Goal: Task Accomplishment & Management: Use online tool/utility

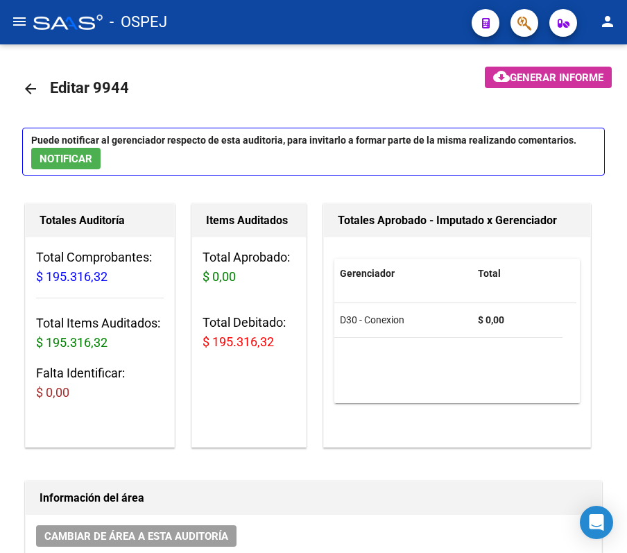
scroll to position [0, 476]
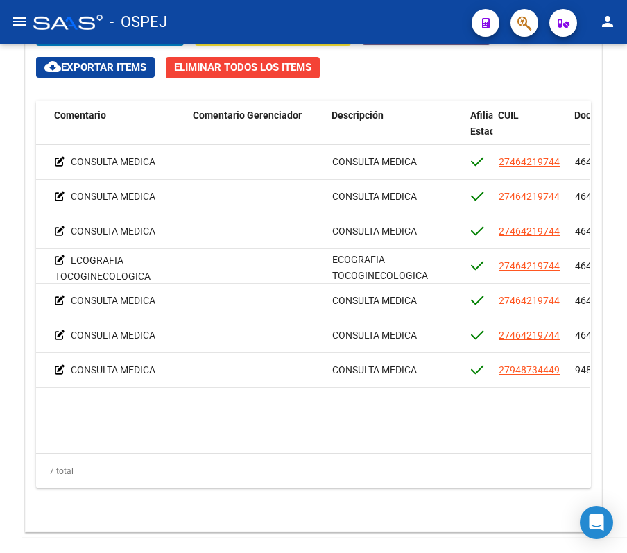
click at [368, 4] on mat-toolbar "menu - OSPEJ person" at bounding box center [313, 22] width 627 height 44
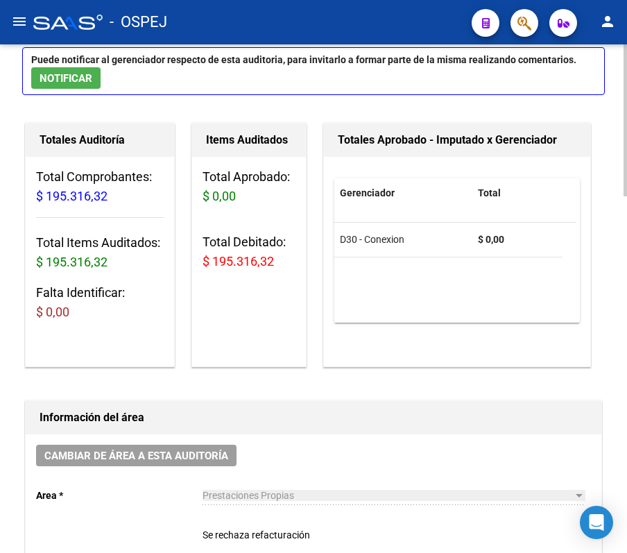
scroll to position [0, 0]
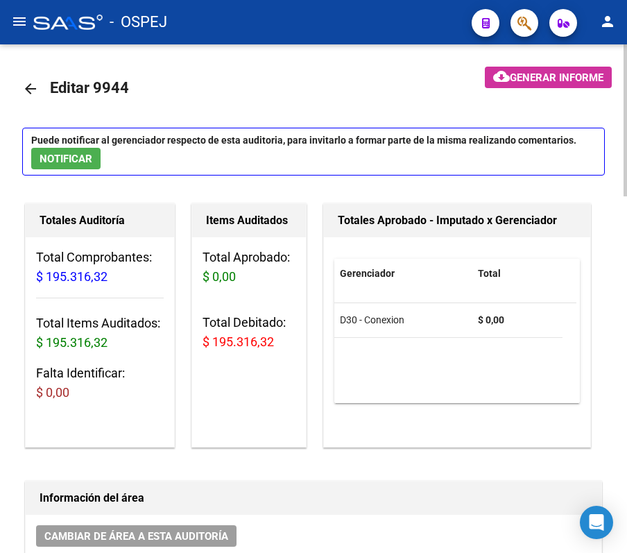
click at [35, 84] on mat-icon "arrow_back" at bounding box center [30, 88] width 17 height 17
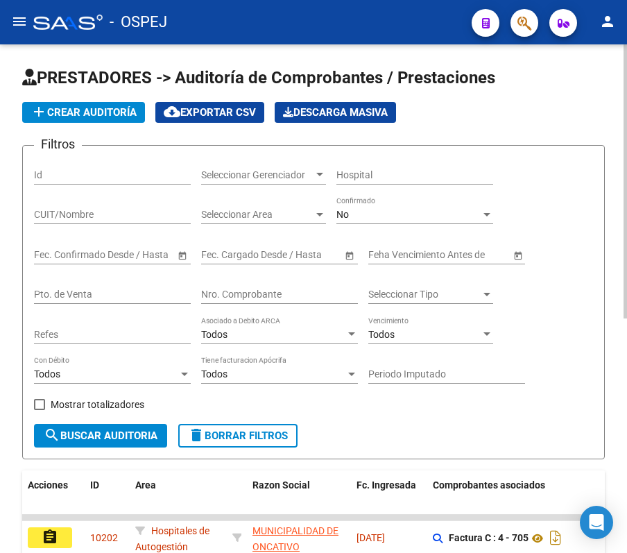
click at [388, 211] on div "No" at bounding box center [408, 215] width 144 height 12
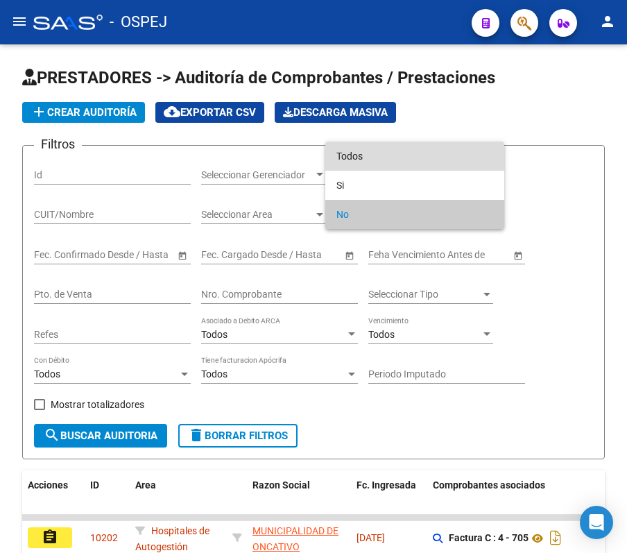
click at [358, 167] on span "Todos" at bounding box center [414, 156] width 157 height 29
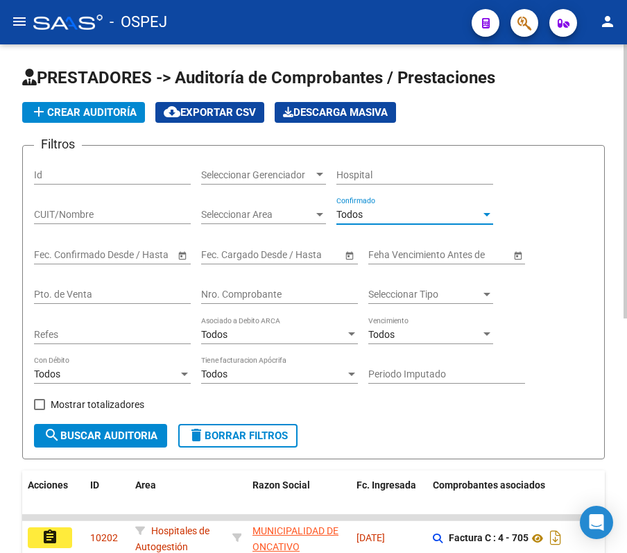
click at [278, 297] on input "Nro. Comprobante" at bounding box center [279, 295] width 157 height 12
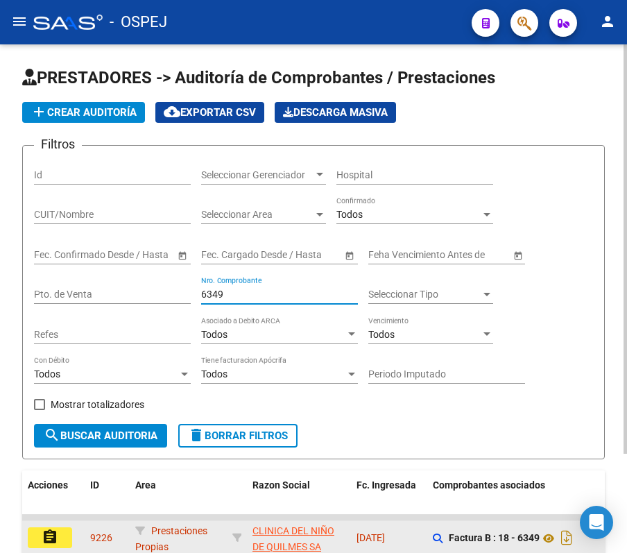
type input "6349"
click at [53, 547] on button "assignment" at bounding box center [50, 537] width 44 height 21
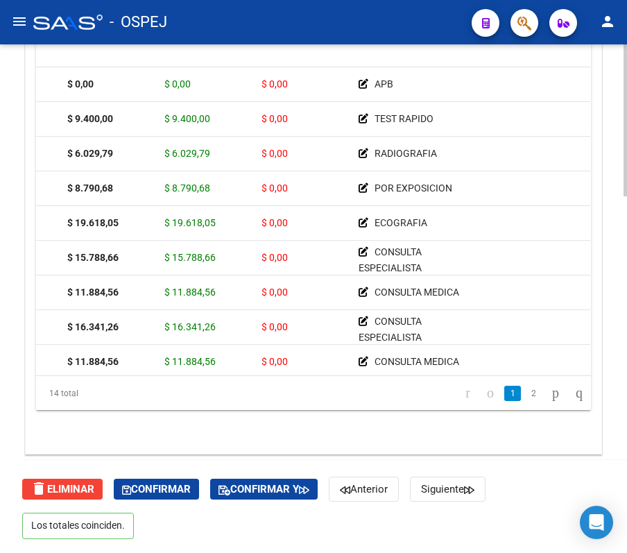
scroll to position [0, 296]
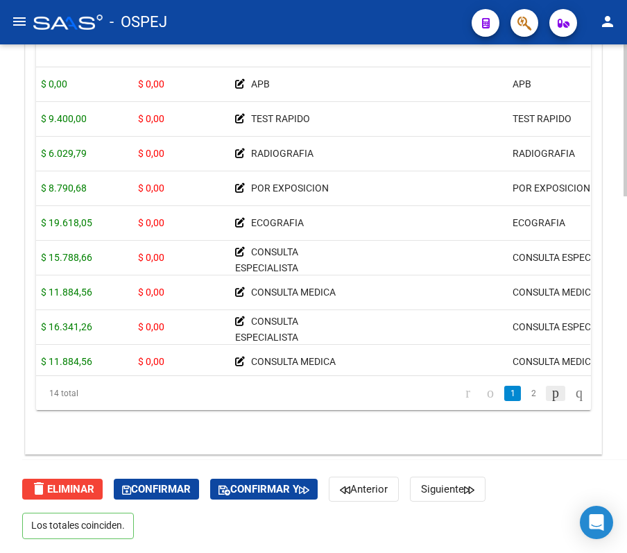
click at [550, 387] on icon "go to next page" at bounding box center [555, 392] width 11 height 17
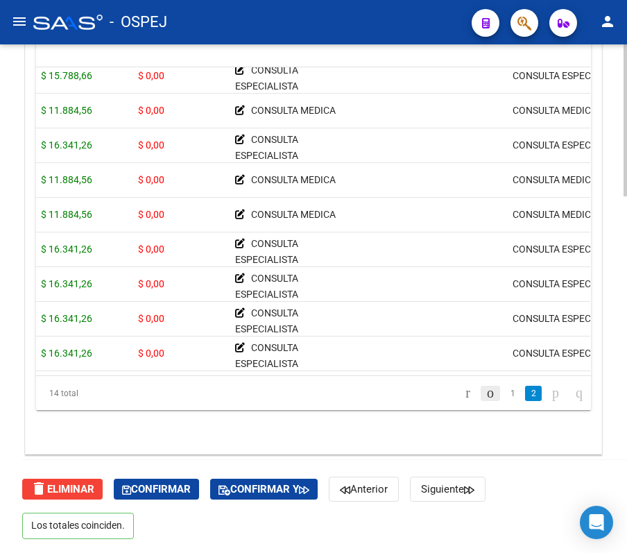
click at [485, 388] on icon "go to previous page" at bounding box center [490, 392] width 11 height 17
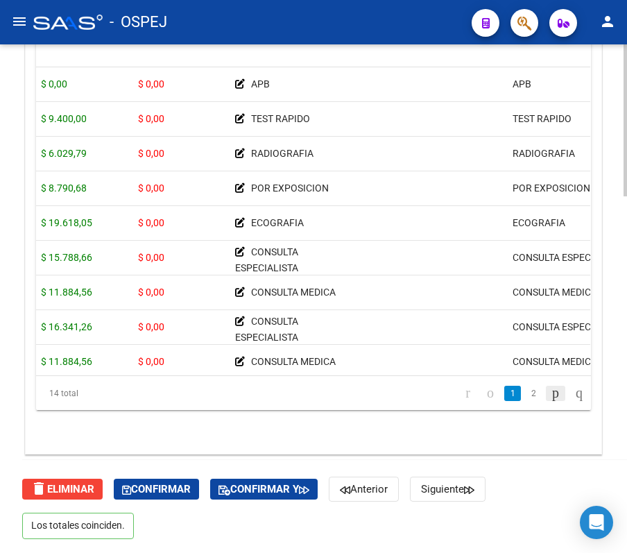
click at [546, 390] on link "go to next page" at bounding box center [555, 393] width 19 height 15
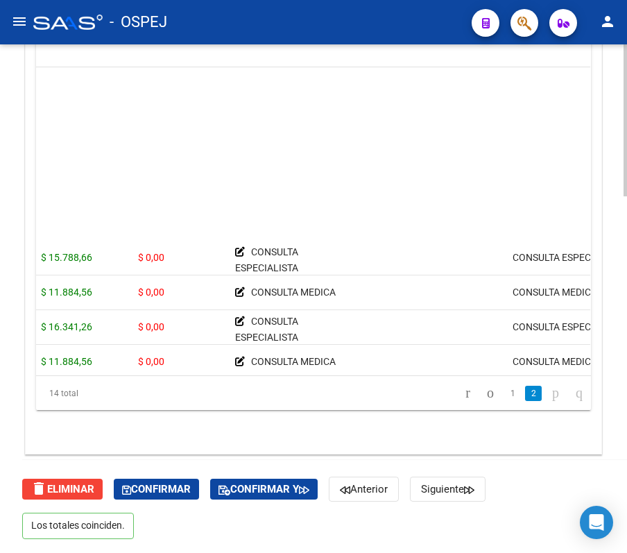
scroll to position [197, 296]
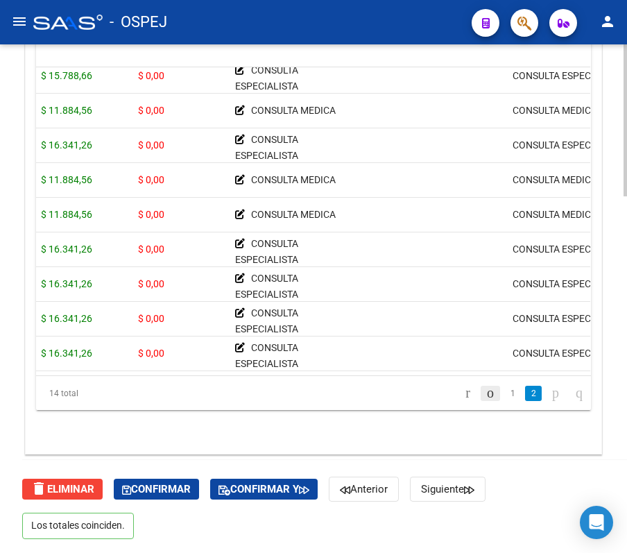
click at [485, 392] on icon "go to previous page" at bounding box center [490, 392] width 11 height 17
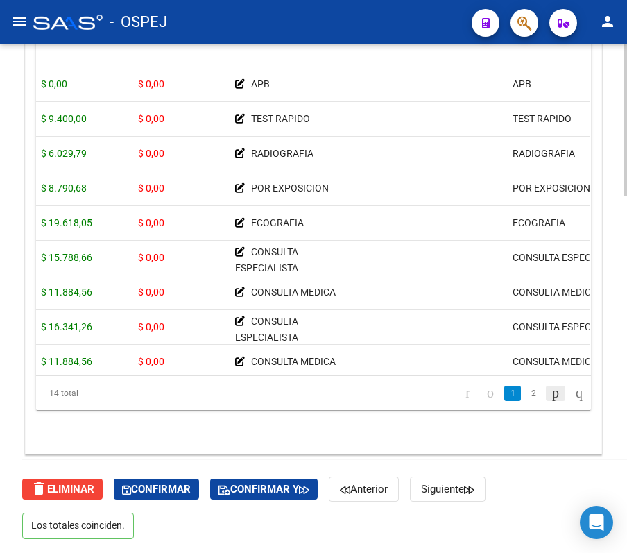
click at [550, 398] on icon "go to next page" at bounding box center [555, 392] width 11 height 17
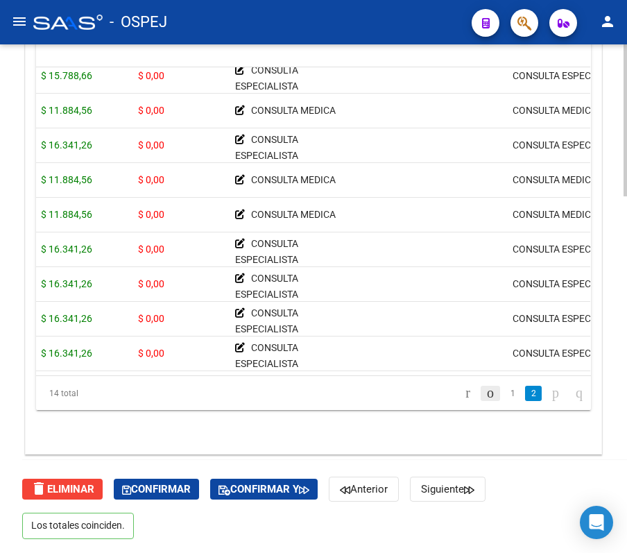
click at [485, 395] on icon "go to previous page" at bounding box center [490, 392] width 11 height 17
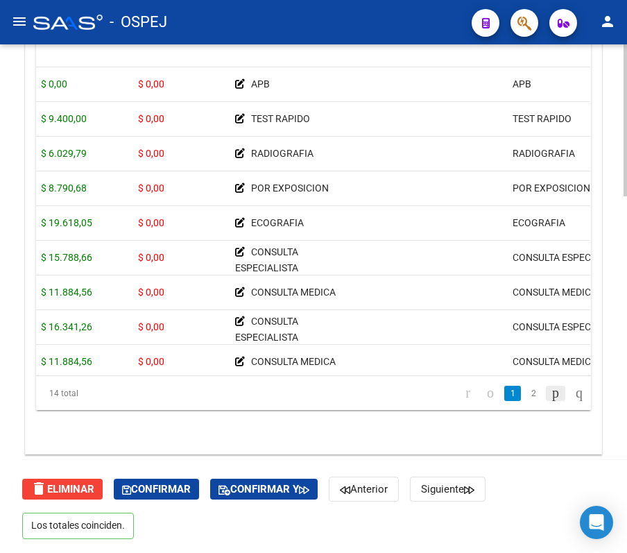
click at [550, 389] on icon "go to next page" at bounding box center [555, 392] width 11 height 17
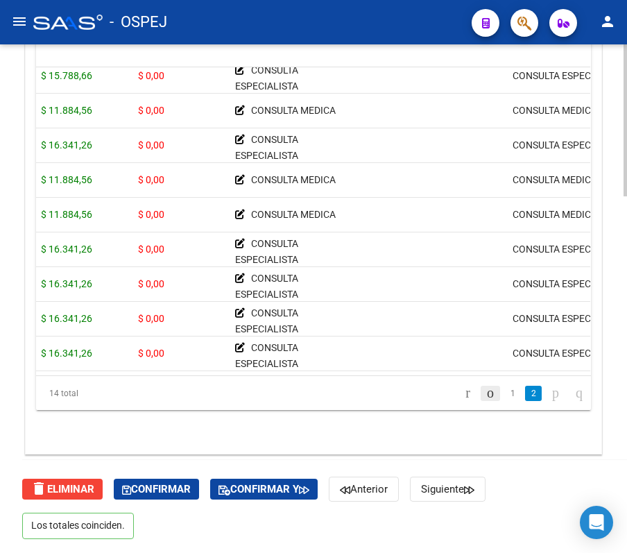
click at [485, 394] on icon "go to previous page" at bounding box center [490, 392] width 11 height 17
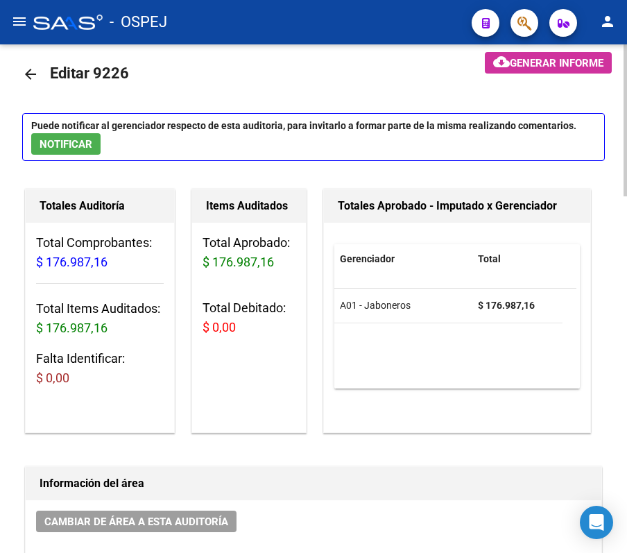
scroll to position [0, 0]
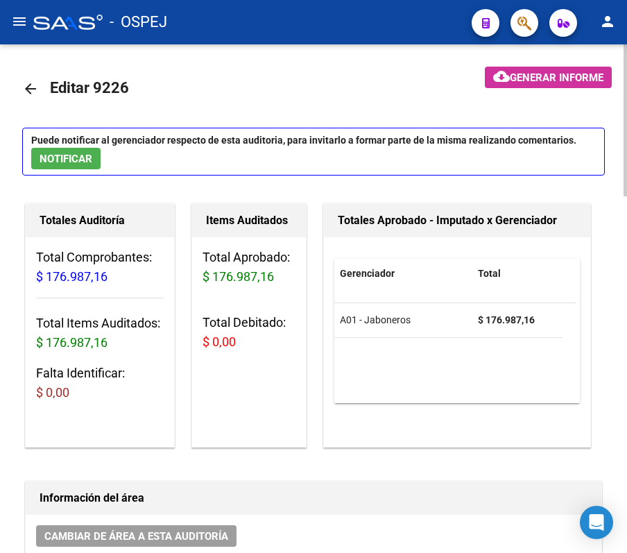
drag, startPoint x: 19, startPoint y: 97, endPoint x: 28, endPoint y: 96, distance: 8.4
click at [28, 96] on mat-icon "arrow_back" at bounding box center [30, 88] width 17 height 17
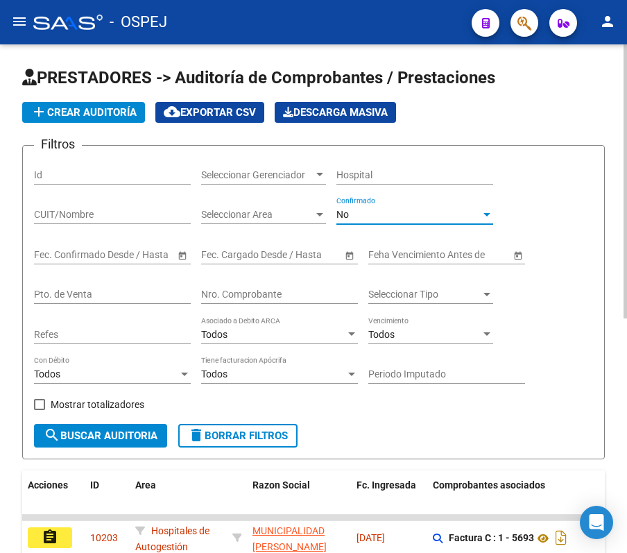
click at [420, 216] on div "No" at bounding box center [408, 215] width 144 height 12
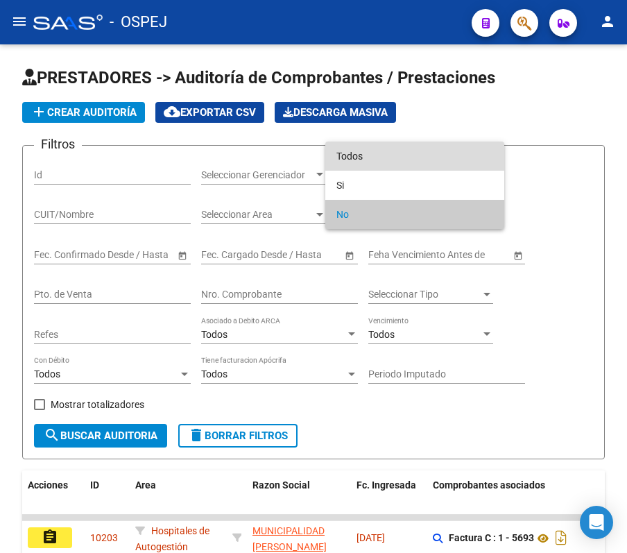
click at [390, 150] on span "Todos" at bounding box center [414, 156] width 157 height 29
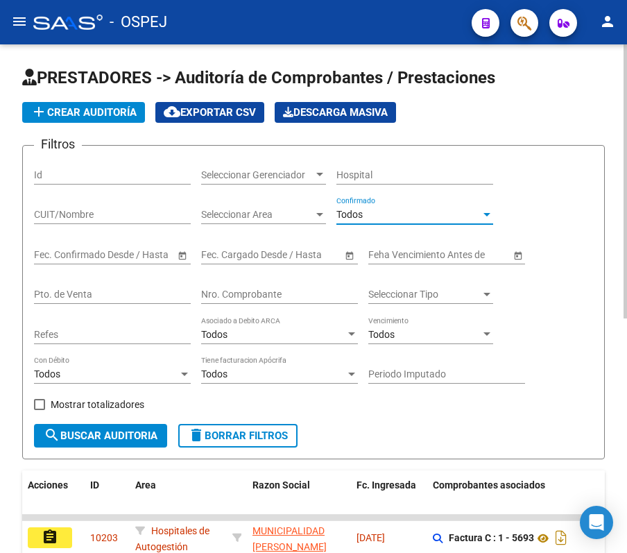
click at [231, 300] on input "Nro. Comprobante" at bounding box center [279, 295] width 157 height 12
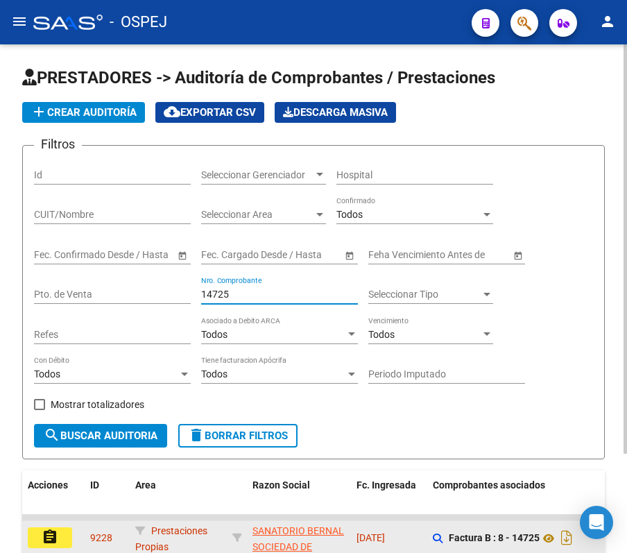
type input "14725"
click at [45, 538] on mat-icon "assignment" at bounding box center [50, 537] width 17 height 17
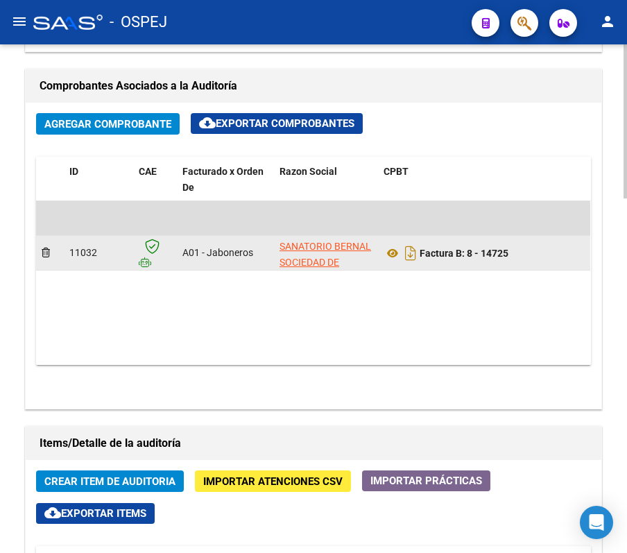
scroll to position [647, 0]
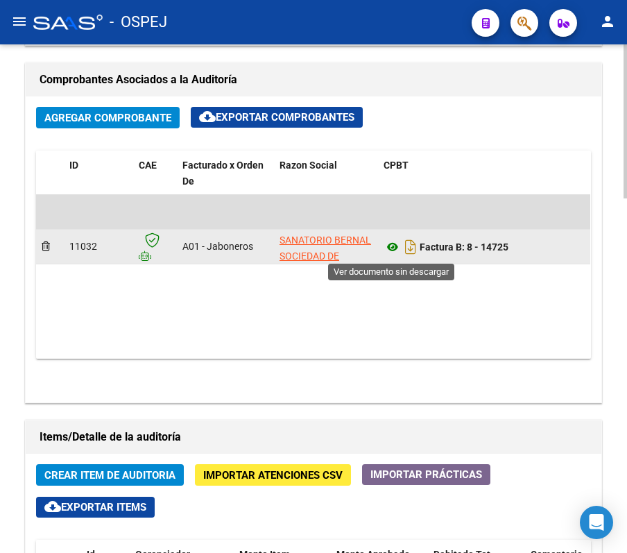
click at [390, 248] on icon at bounding box center [393, 247] width 18 height 17
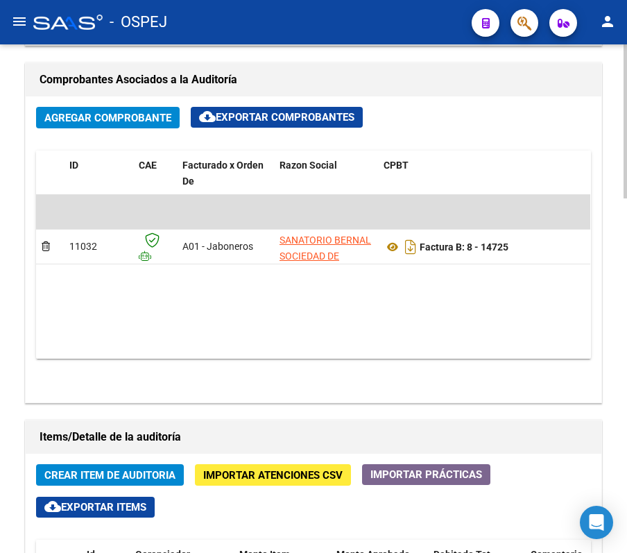
drag, startPoint x: 183, startPoint y: 372, endPoint x: 181, endPoint y: 365, distance: 7.2
click at [181, 365] on div "Agregar Comprobante cloud_download Exportar Comprobantes ID CAE Facturado x Ord…" at bounding box center [314, 249] width 576 height 306
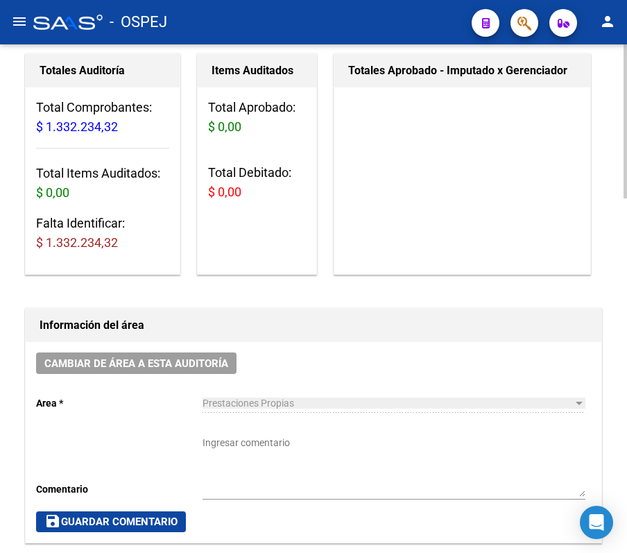
scroll to position [0, 0]
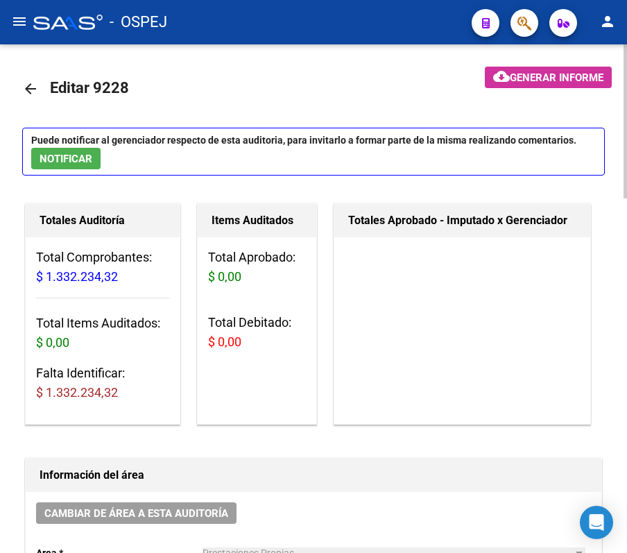
click at [31, 81] on mat-icon "arrow_back" at bounding box center [30, 88] width 17 height 17
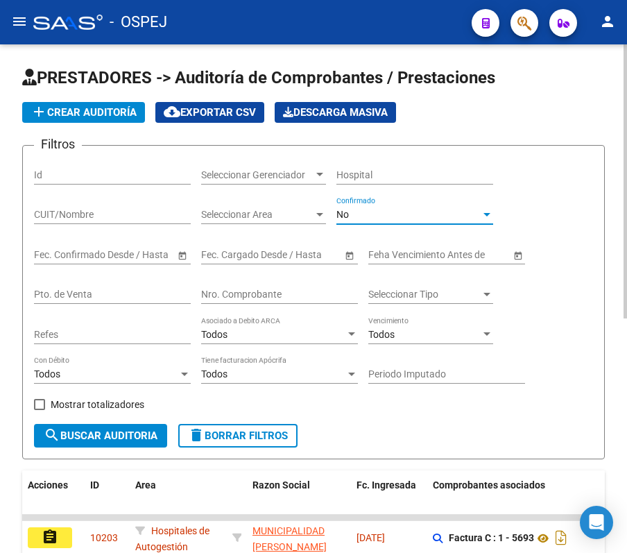
click at [348, 209] on span "No" at bounding box center [342, 214] width 12 height 11
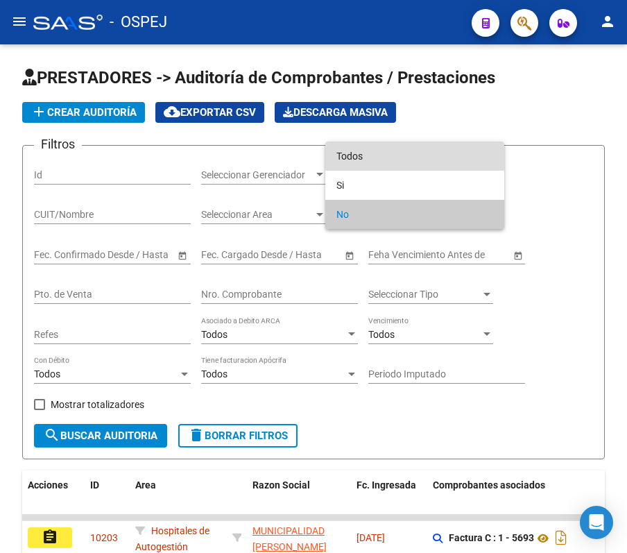
click at [351, 157] on span "Todos" at bounding box center [414, 156] width 157 height 29
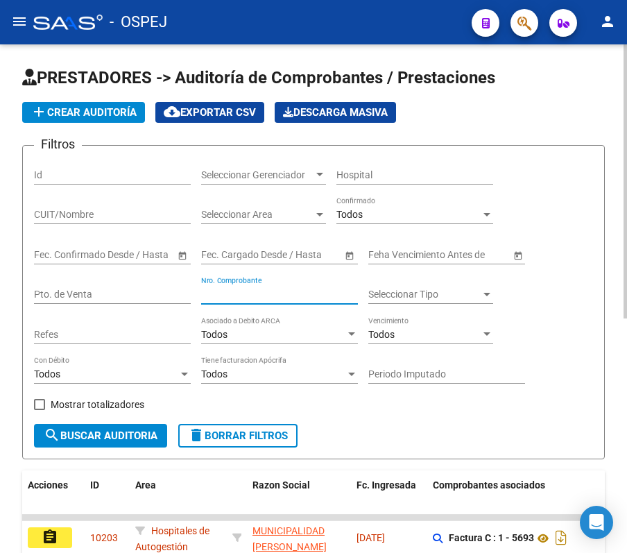
click at [258, 290] on input "Nro. Comprobante" at bounding box center [279, 295] width 157 height 12
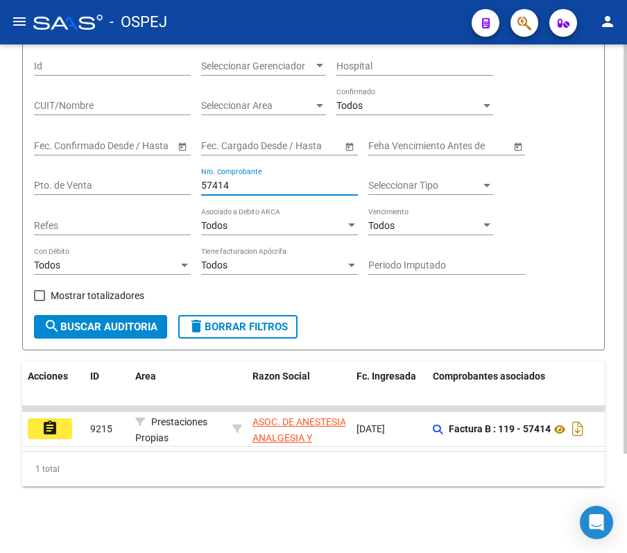
scroll to position [123, 0]
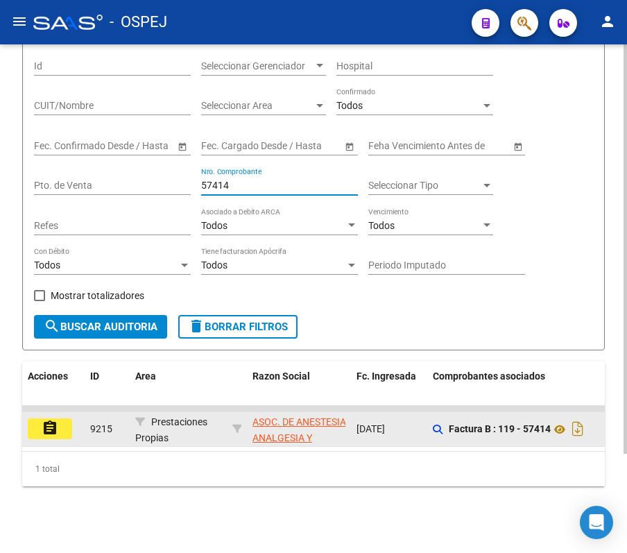
type input "57414"
click at [35, 418] on button "assignment" at bounding box center [50, 428] width 44 height 21
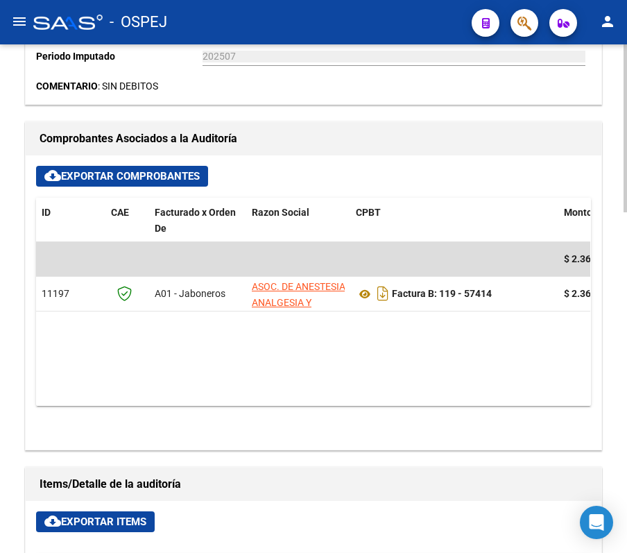
scroll to position [479, 0]
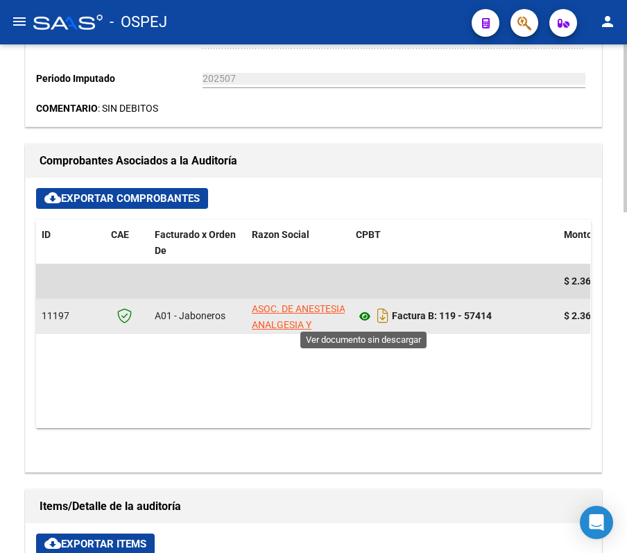
click at [358, 316] on icon at bounding box center [365, 316] width 18 height 17
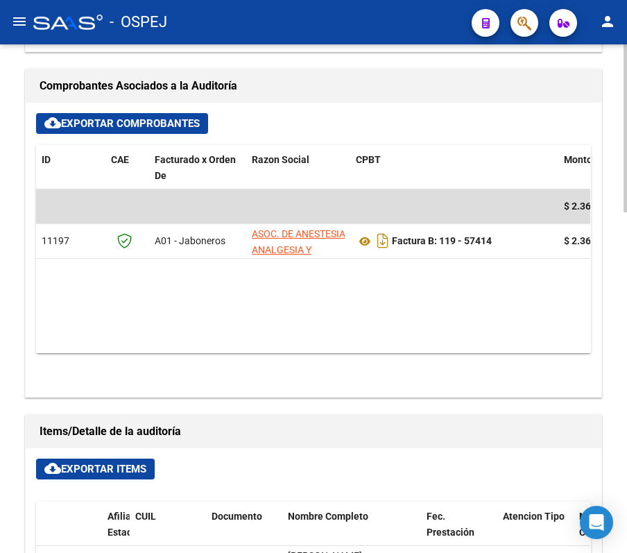
scroll to position [555, 0]
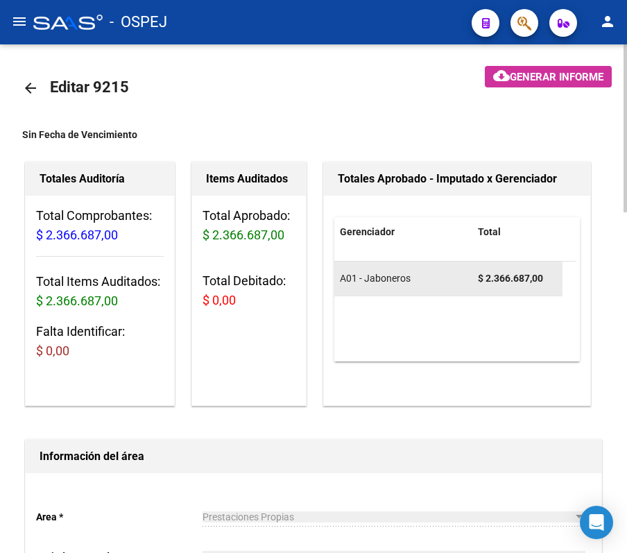
scroll to position [0, 0]
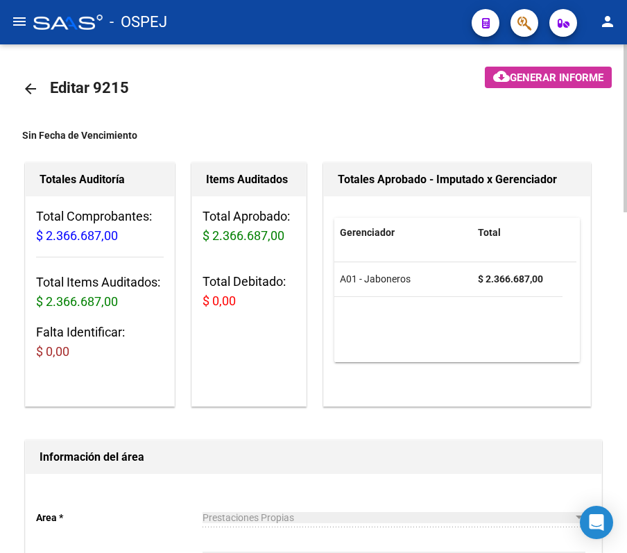
click at [36, 87] on mat-icon "arrow_back" at bounding box center [30, 88] width 17 height 17
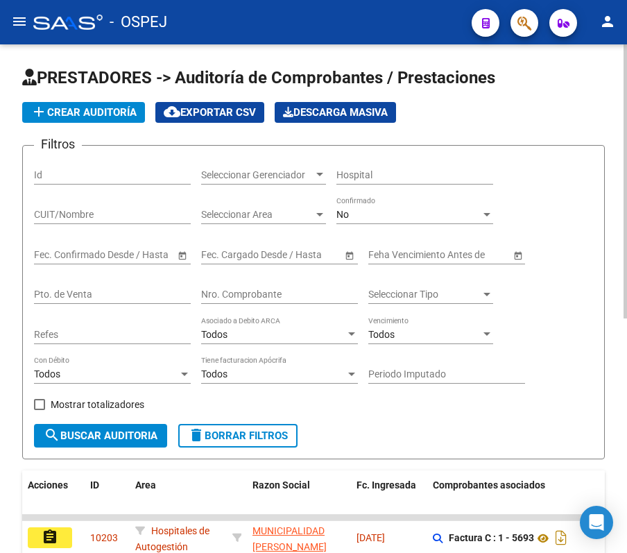
click at [398, 209] on div "No" at bounding box center [408, 215] width 144 height 12
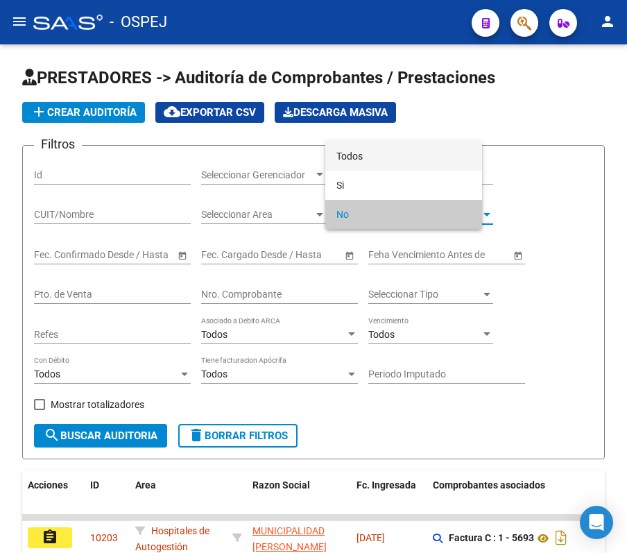
click at [400, 145] on span "Todos" at bounding box center [403, 156] width 135 height 29
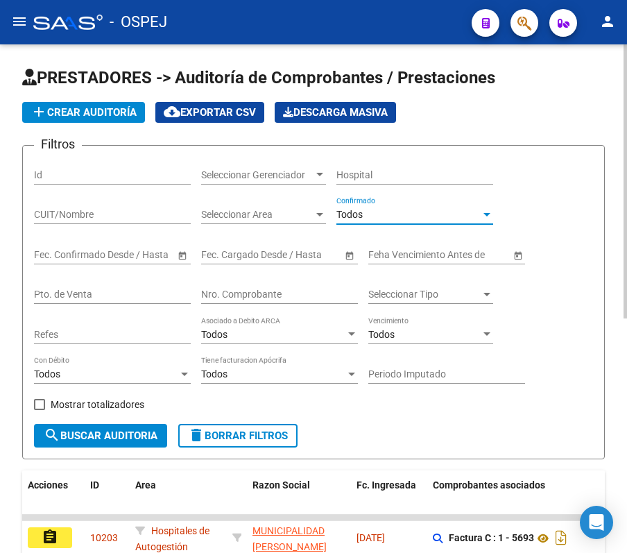
click at [251, 298] on input "Nro. Comprobante" at bounding box center [279, 295] width 157 height 12
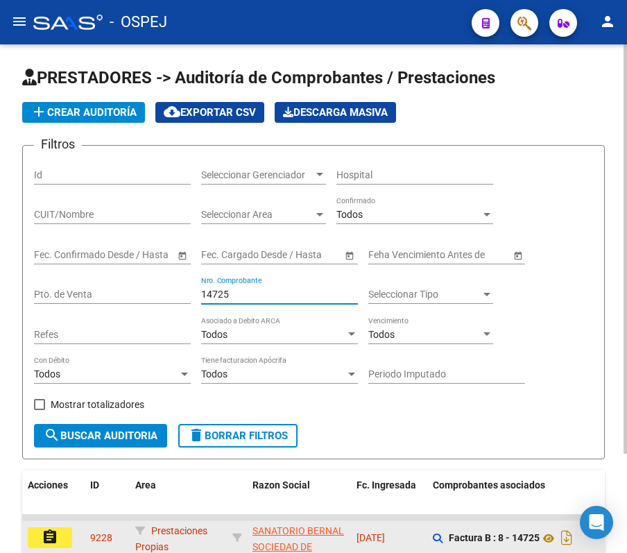
type input "14725"
click at [55, 531] on mat-icon "assignment" at bounding box center [50, 537] width 17 height 17
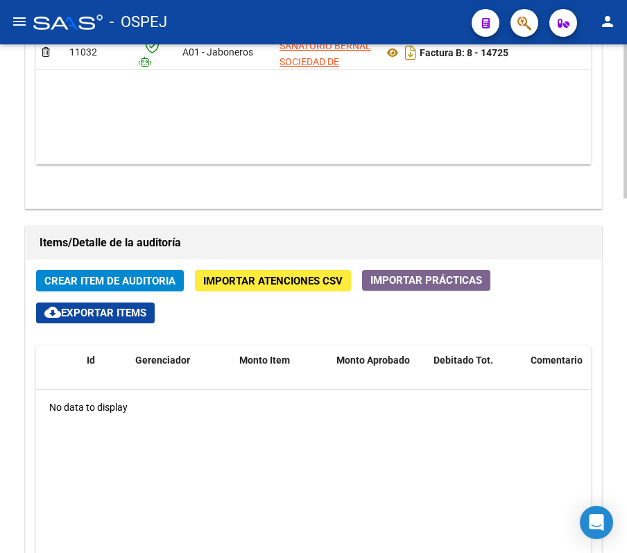
scroll to position [647, 0]
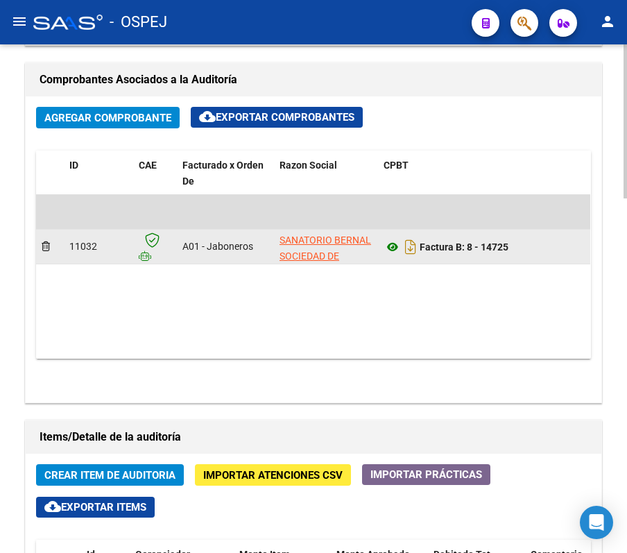
click at [391, 242] on datatable-body-cell "Factura B: 8 - 14725" at bounding box center [482, 247] width 208 height 34
click at [398, 237] on div "Factura B: 8 - 14725" at bounding box center [482, 247] width 197 height 22
click at [387, 243] on icon at bounding box center [393, 247] width 18 height 17
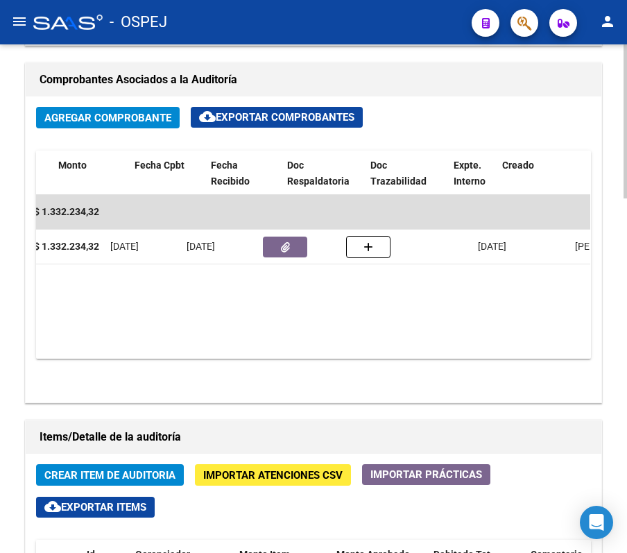
scroll to position [0, 443]
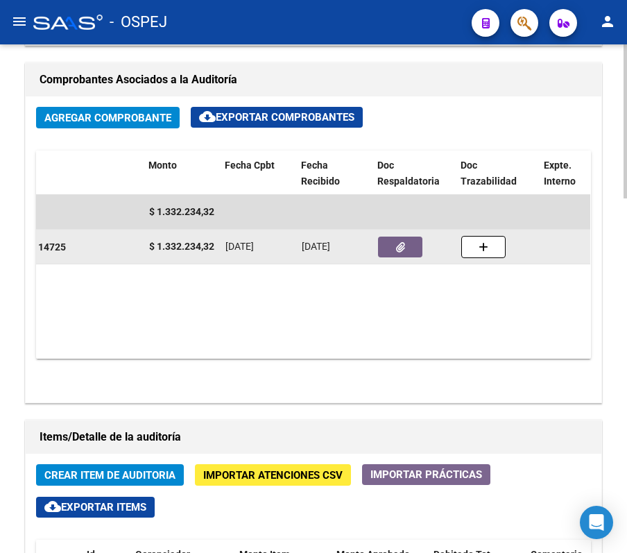
click at [382, 245] on button "button" at bounding box center [400, 247] width 44 height 21
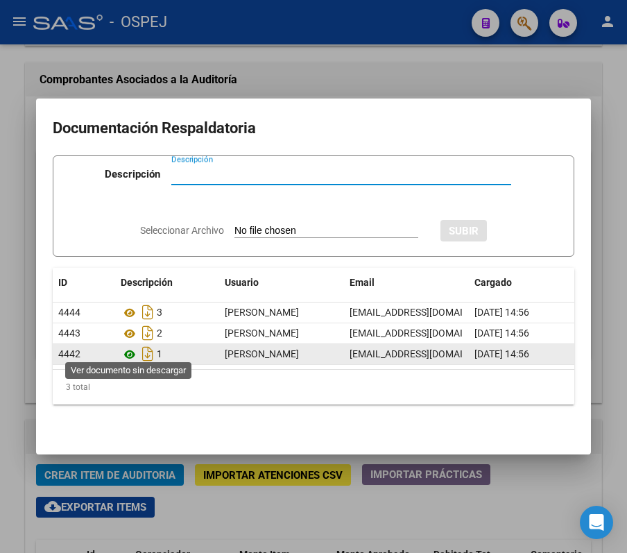
click at [134, 350] on icon at bounding box center [130, 354] width 18 height 17
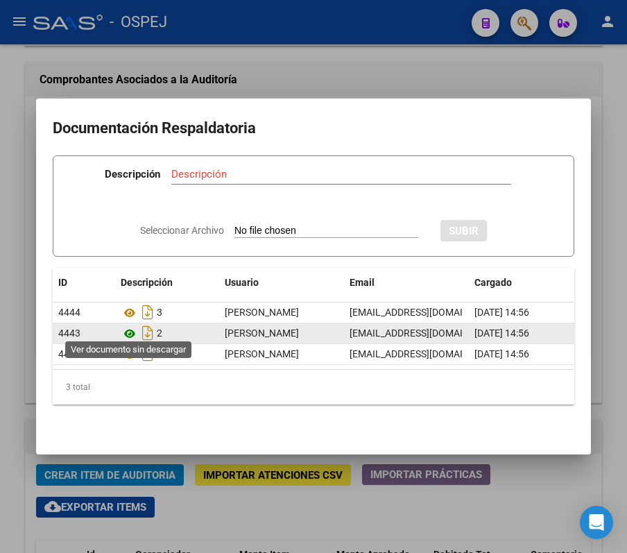
click at [126, 325] on icon at bounding box center [130, 333] width 18 height 17
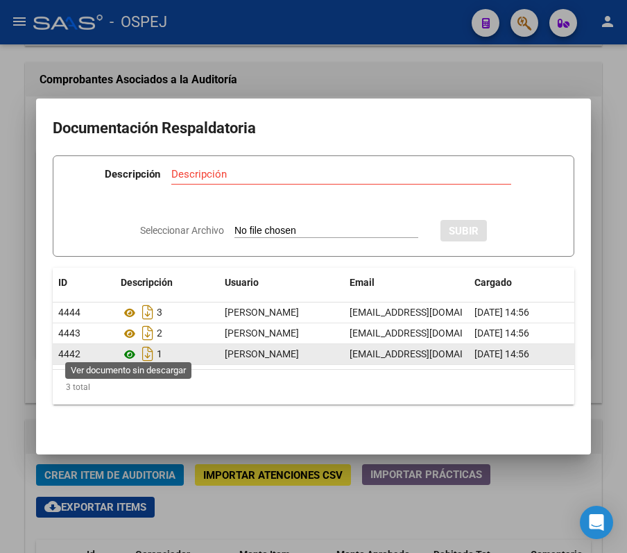
click at [129, 348] on icon at bounding box center [130, 354] width 18 height 17
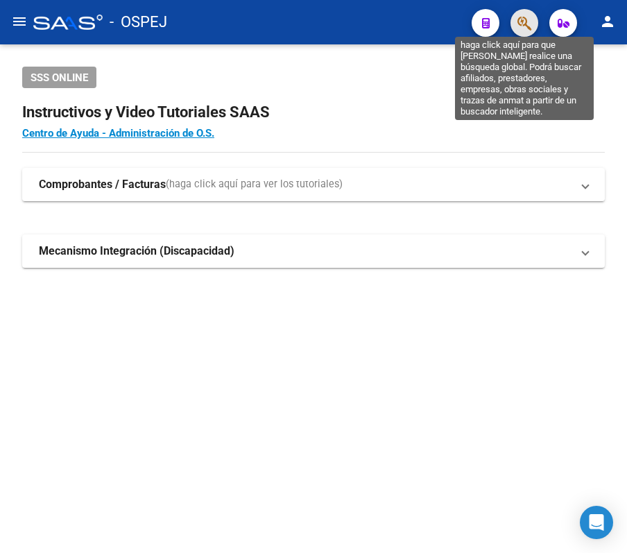
click at [523, 22] on icon "button" at bounding box center [525, 23] width 14 height 16
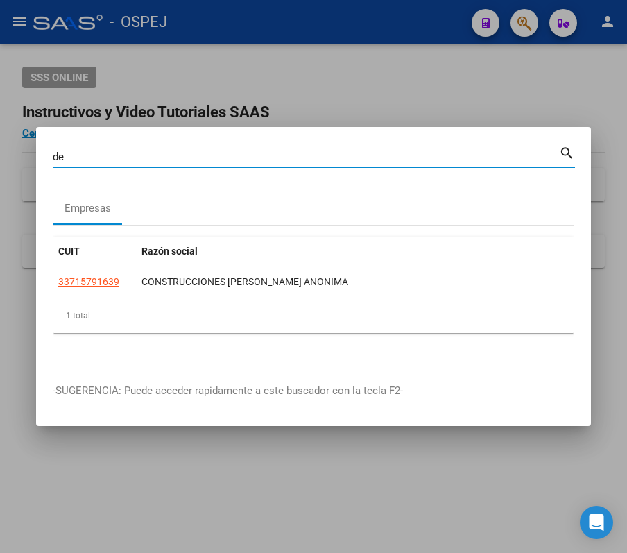
type input "d"
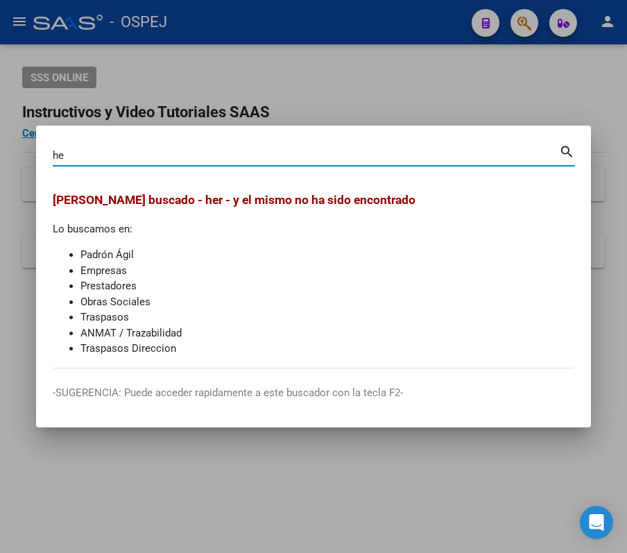
type input "h"
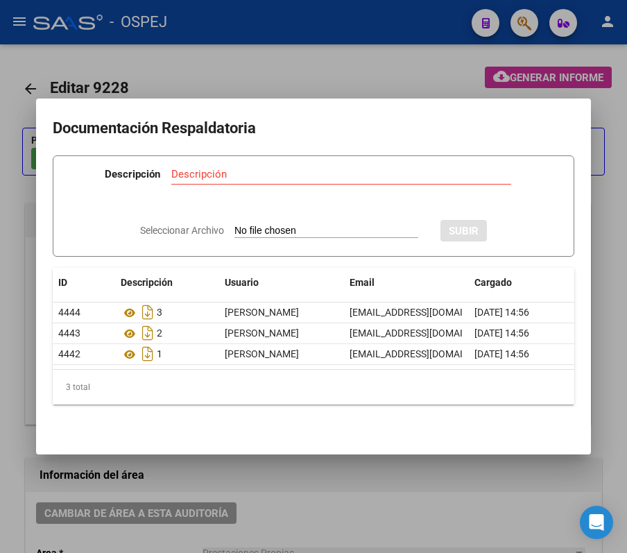
scroll to position [0, 443]
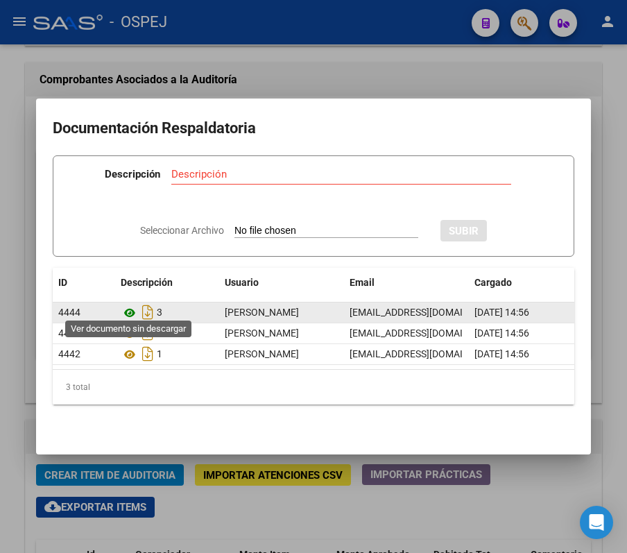
click at [129, 309] on icon at bounding box center [130, 313] width 18 height 17
click at [133, 305] on icon at bounding box center [130, 313] width 18 height 17
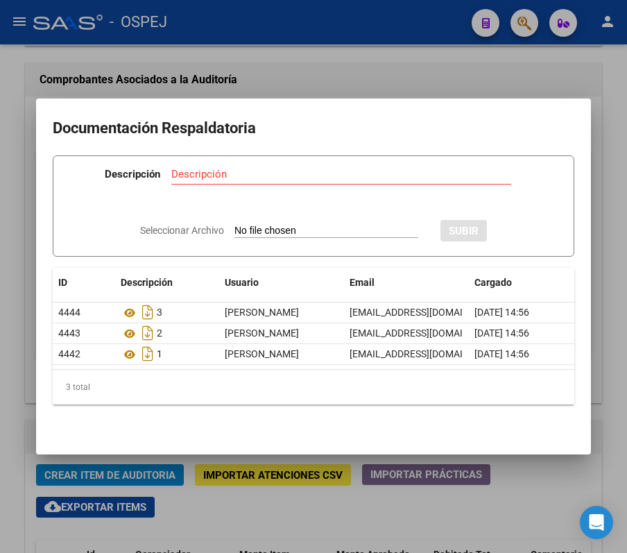
click at [276, 43] on div at bounding box center [313, 276] width 627 height 553
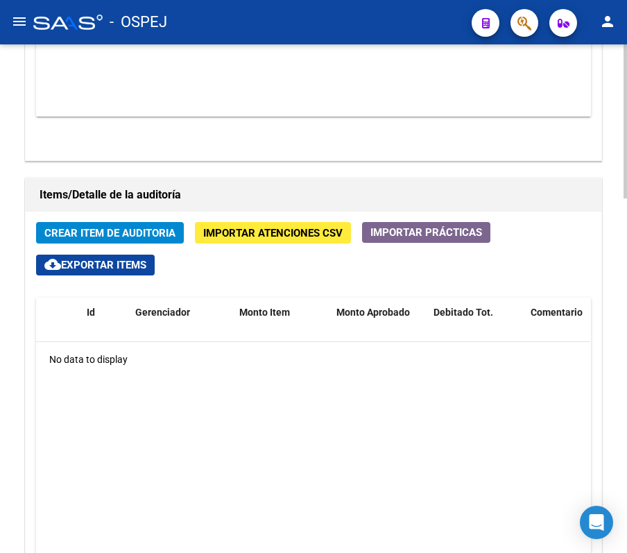
scroll to position [925, 0]
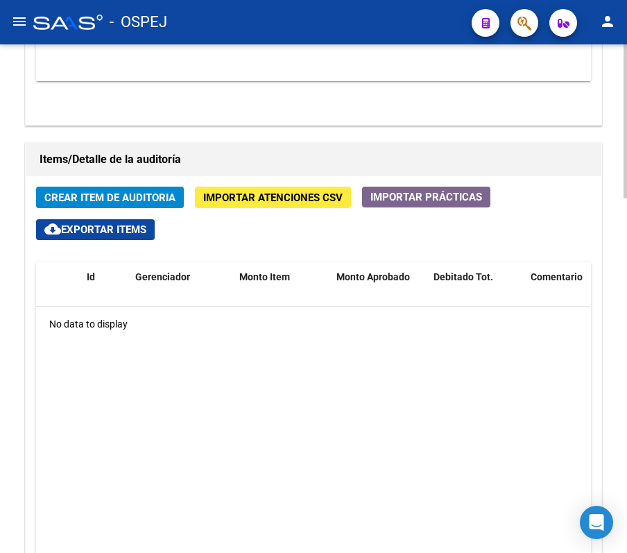
click at [273, 191] on button "Importar Atenciones CSV" at bounding box center [273, 198] width 156 height 22
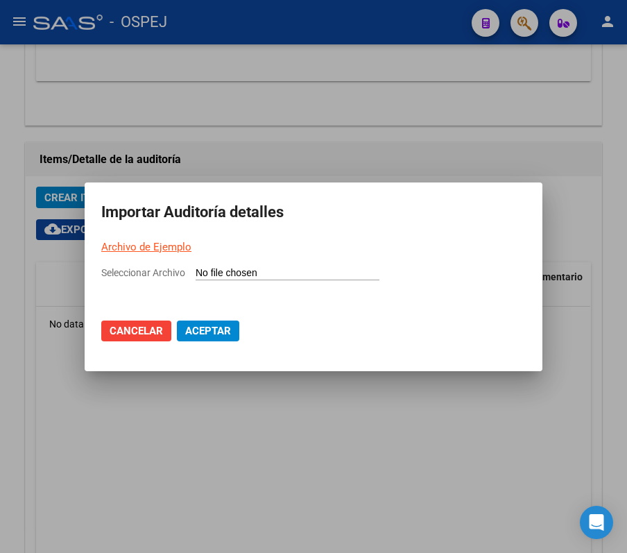
click at [231, 276] on input "Seleccionar Archivo" at bounding box center [288, 273] width 184 height 13
type input "C:\fakepath\14725.csv"
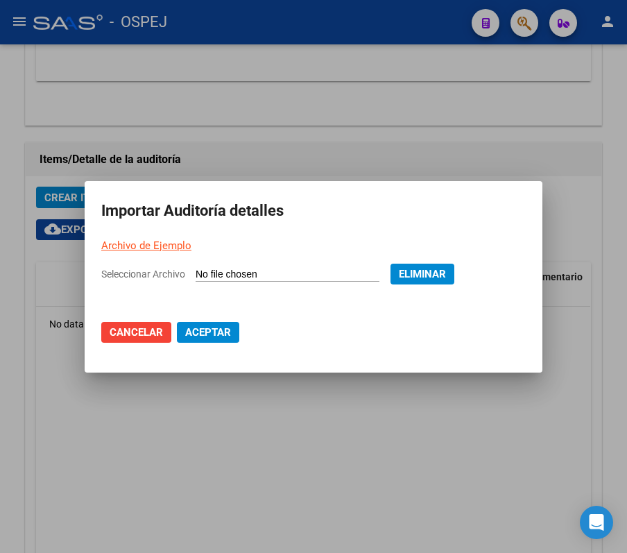
click at [237, 333] on button "Aceptar" at bounding box center [208, 332] width 62 height 21
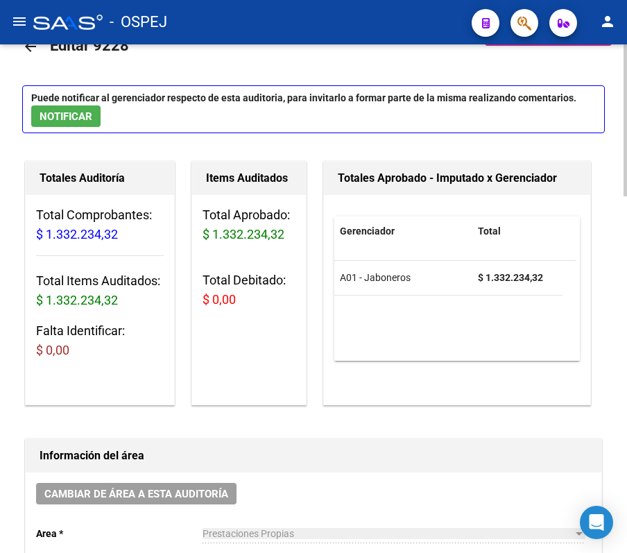
scroll to position [0, 0]
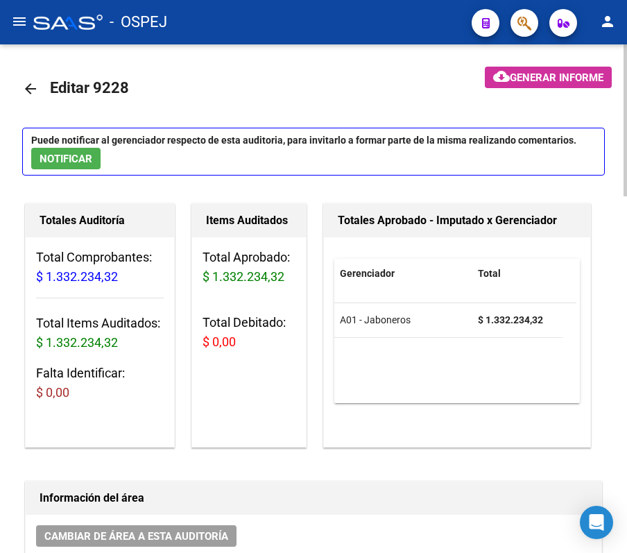
click at [40, 87] on link "arrow_back" at bounding box center [36, 88] width 28 height 33
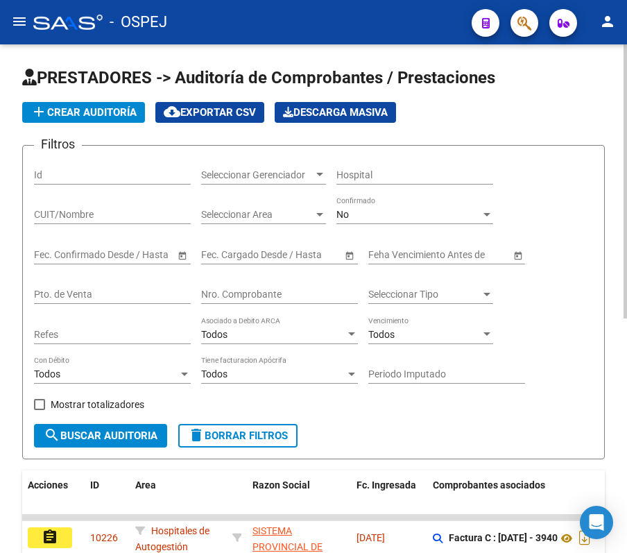
click at [348, 223] on div "No Confirmado" at bounding box center [414, 210] width 157 height 28
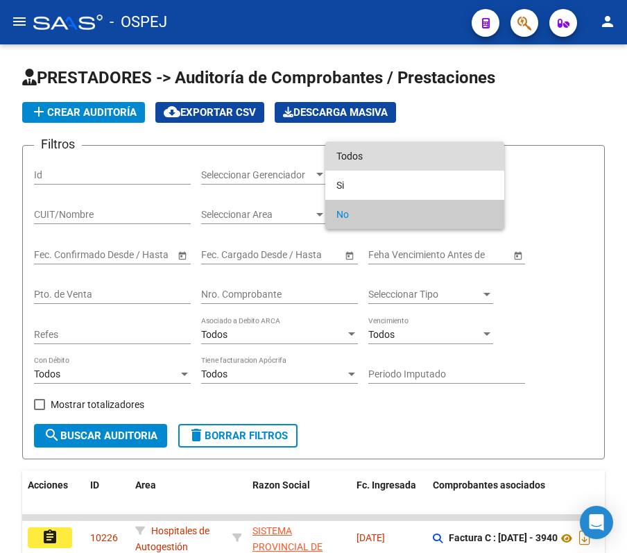
click at [377, 164] on span "Todos" at bounding box center [414, 156] width 157 height 29
